Goal: Transaction & Acquisition: Purchase product/service

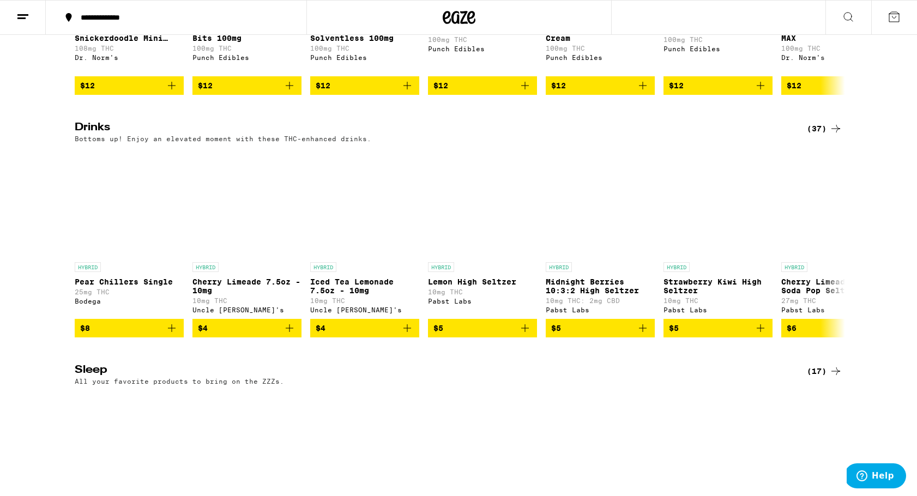
scroll to position [4112, 0]
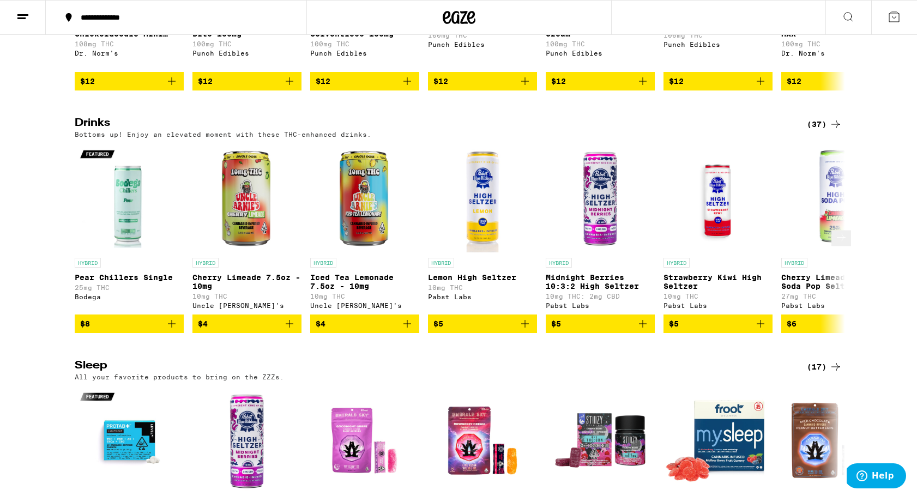
click at [836, 244] on icon at bounding box center [840, 237] width 13 height 13
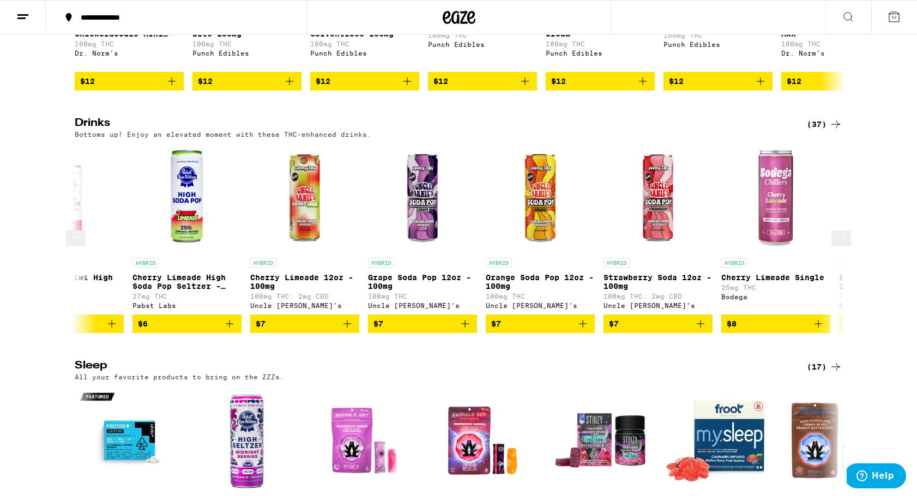
click at [836, 244] on icon at bounding box center [840, 237] width 13 height 13
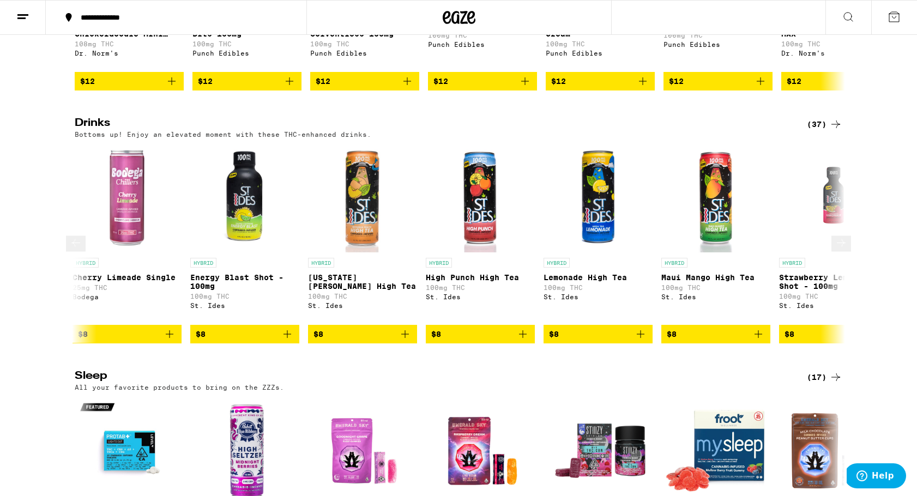
click at [836, 249] on icon at bounding box center [840, 242] width 13 height 13
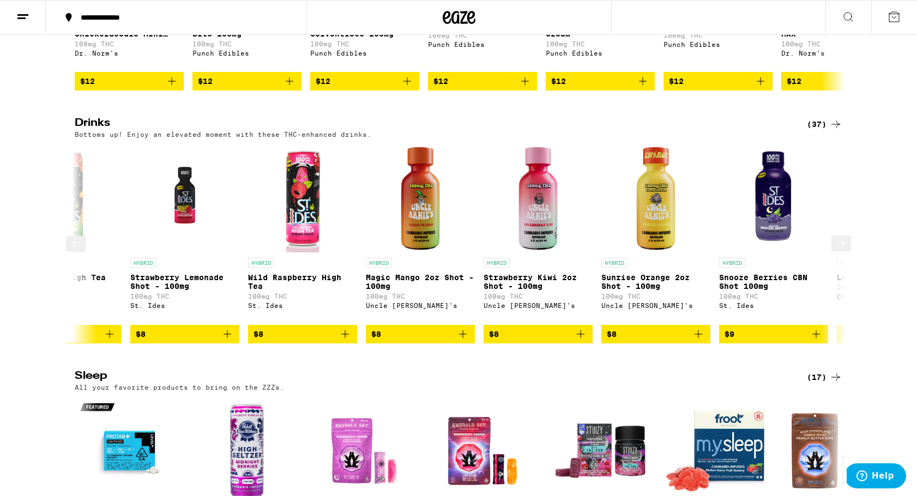
click at [836, 249] on icon at bounding box center [840, 242] width 13 height 13
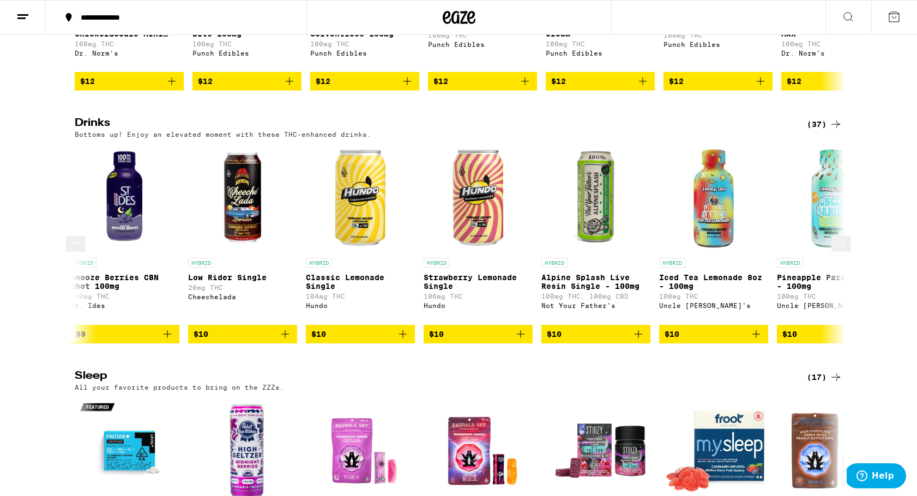
click at [836, 249] on icon at bounding box center [840, 242] width 13 height 13
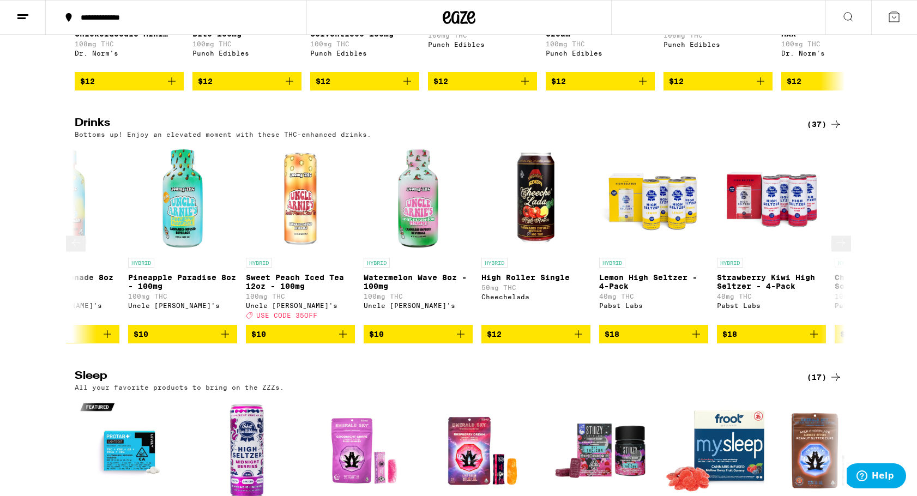
click at [836, 249] on icon at bounding box center [840, 242] width 13 height 13
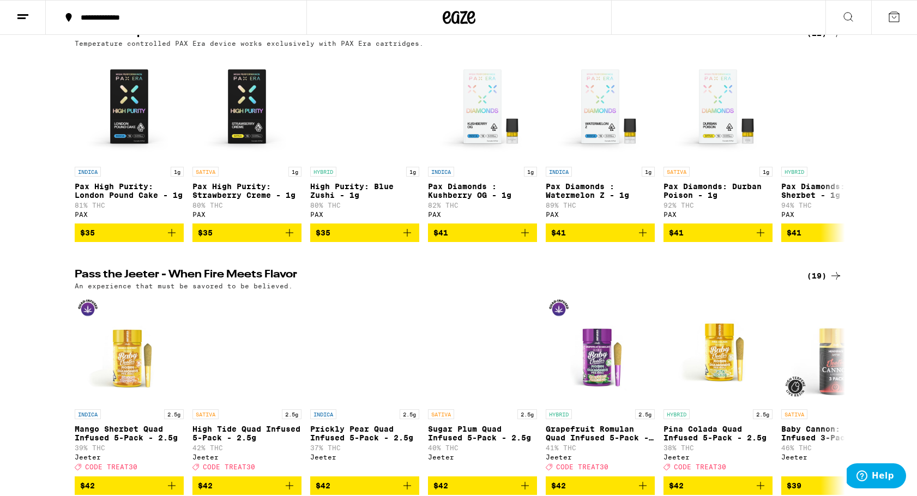
scroll to position [2719, 0]
